Goal: Task Accomplishment & Management: Manage account settings

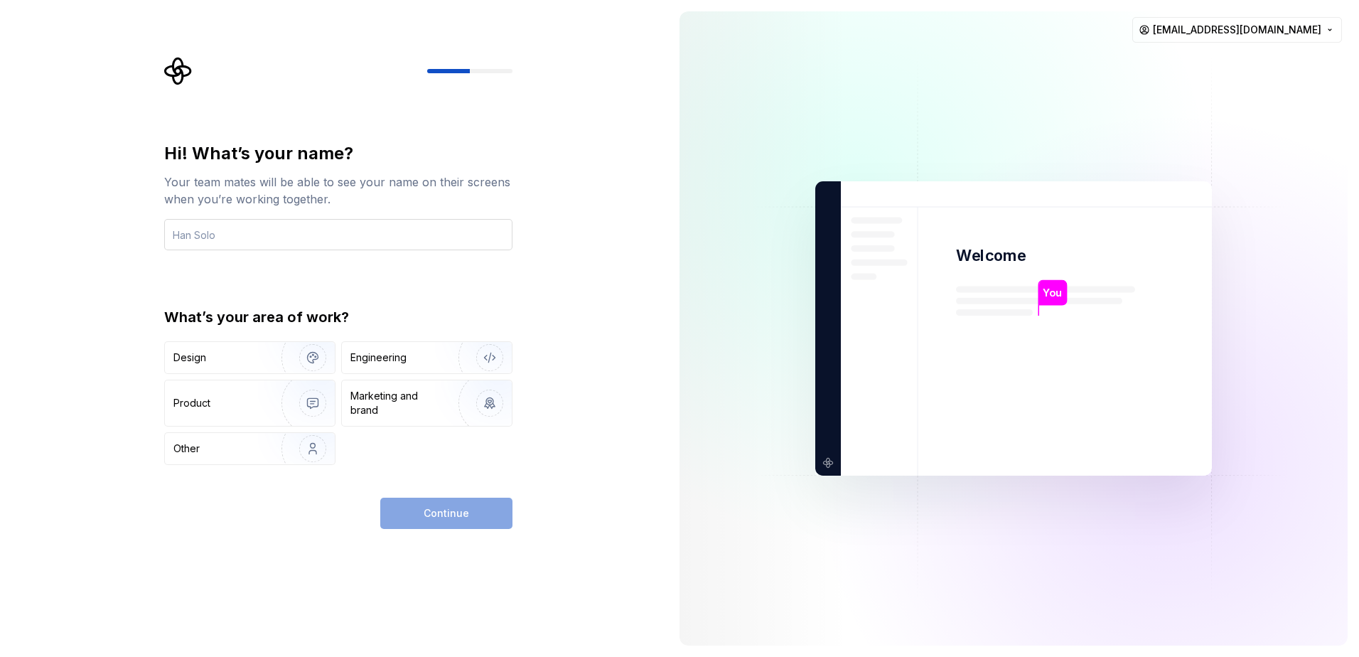
click at [288, 241] on input "text" at bounding box center [338, 234] width 348 height 31
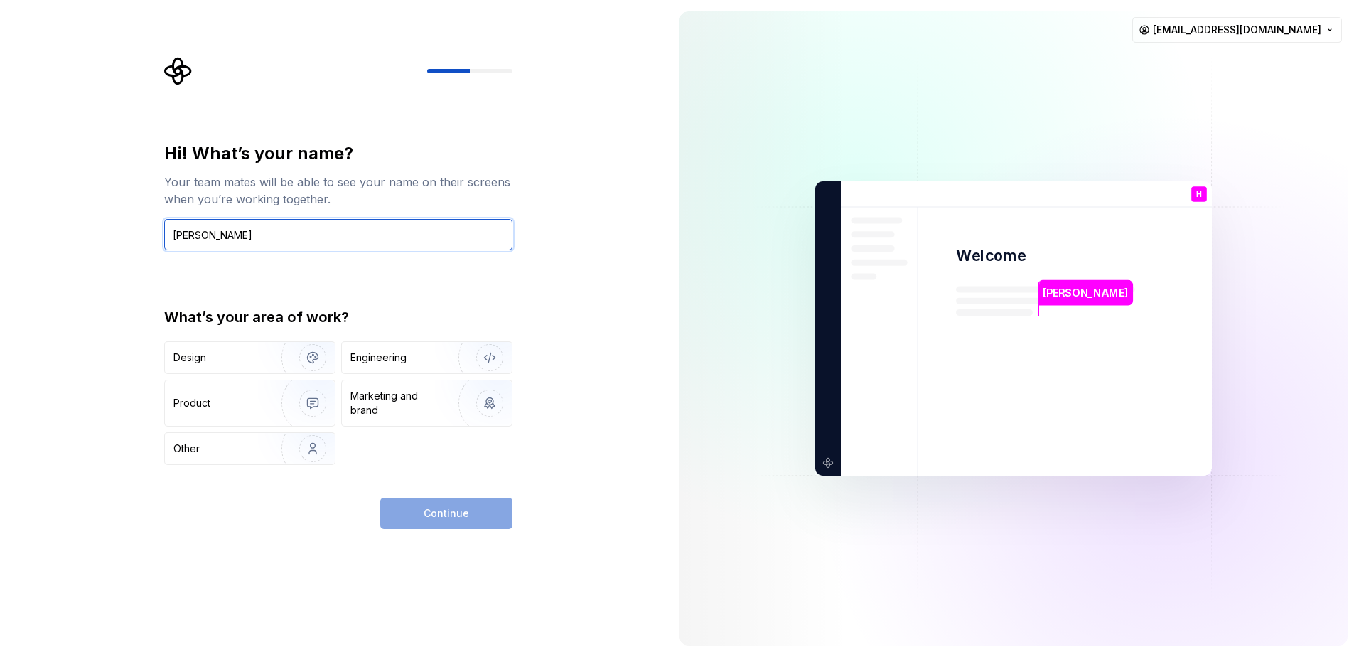
type input "Hazel Vivash"
type button "Design"
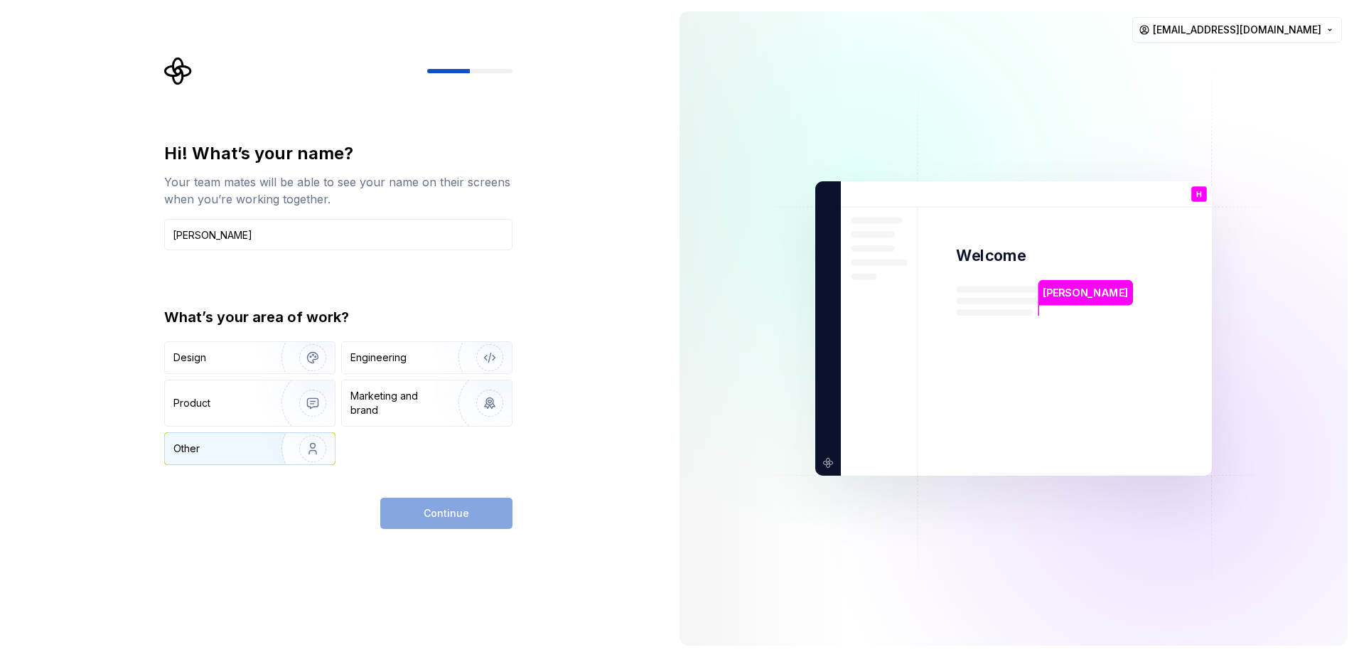
click at [249, 447] on div "Other" at bounding box center [214, 448] width 83 height 14
click at [483, 515] on button "Continue" at bounding box center [446, 513] width 132 height 31
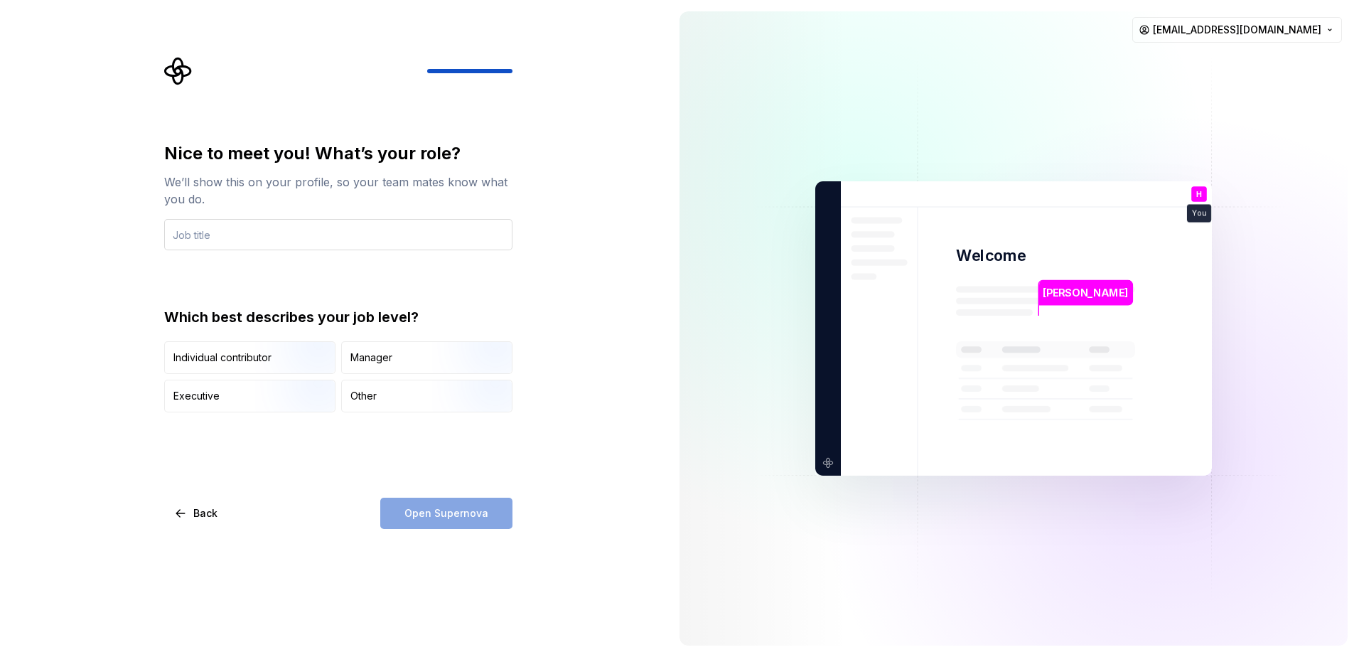
click at [391, 234] on input "text" at bounding box center [338, 234] width 348 height 31
type input "Finance and Operations Administrator"
type button "IndividualContributor"
click at [316, 353] on img "button" at bounding box center [300, 375] width 91 height 95
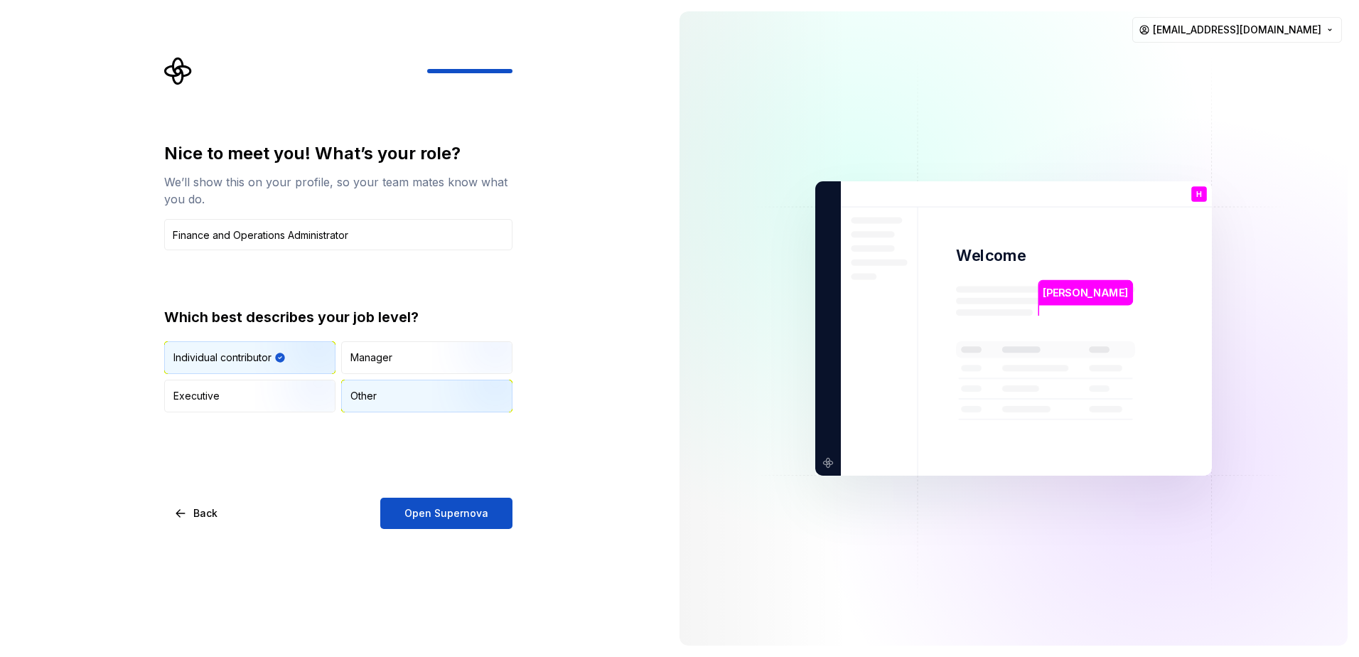
click at [405, 411] on div "Other" at bounding box center [427, 395] width 170 height 31
click at [429, 513] on span "Open Supernova" at bounding box center [447, 513] width 84 height 14
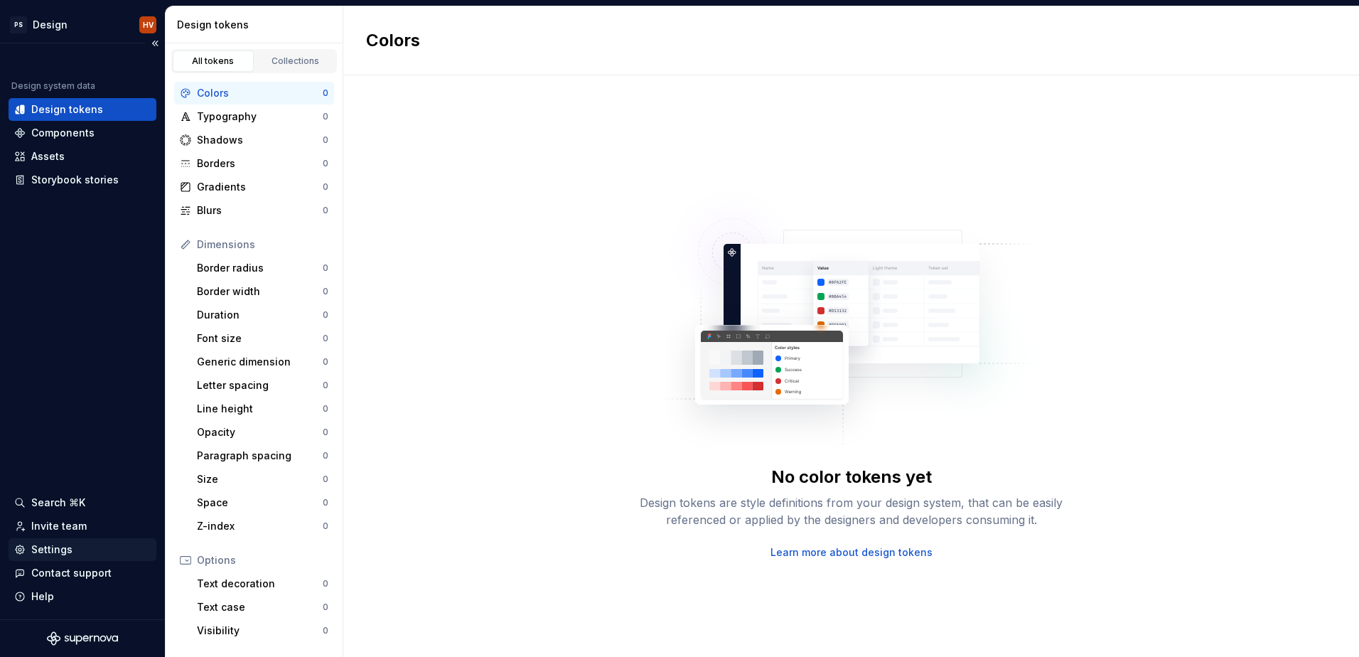
click at [75, 547] on div "Settings" at bounding box center [82, 549] width 136 height 14
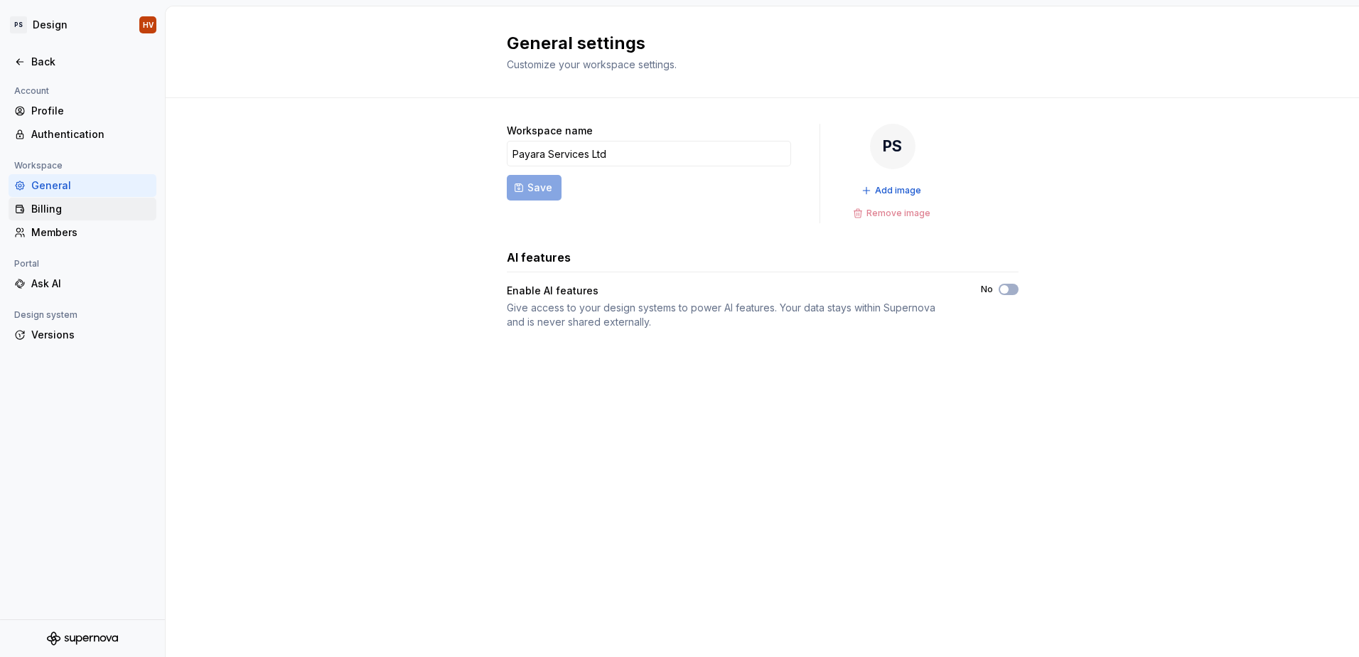
click at [87, 207] on div "Billing" at bounding box center [90, 209] width 119 height 14
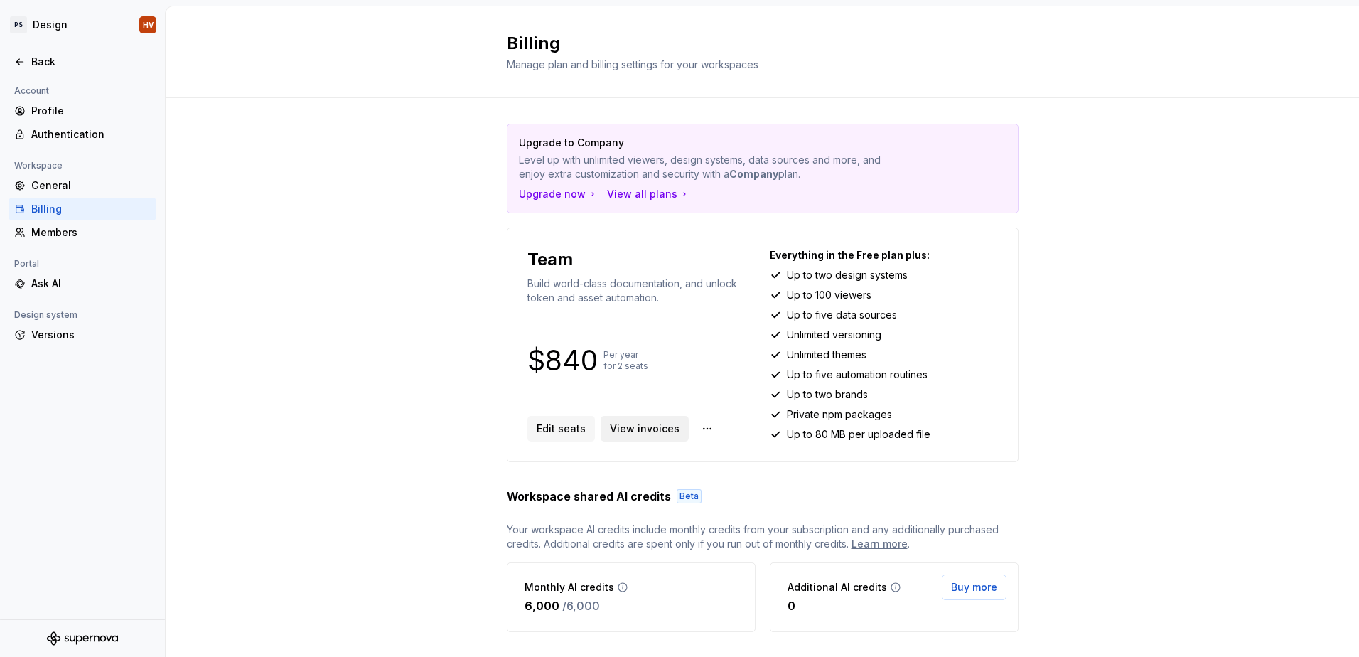
click at [653, 432] on span "View invoices" at bounding box center [645, 429] width 70 height 14
